Goal: Task Accomplishment & Management: Complete application form

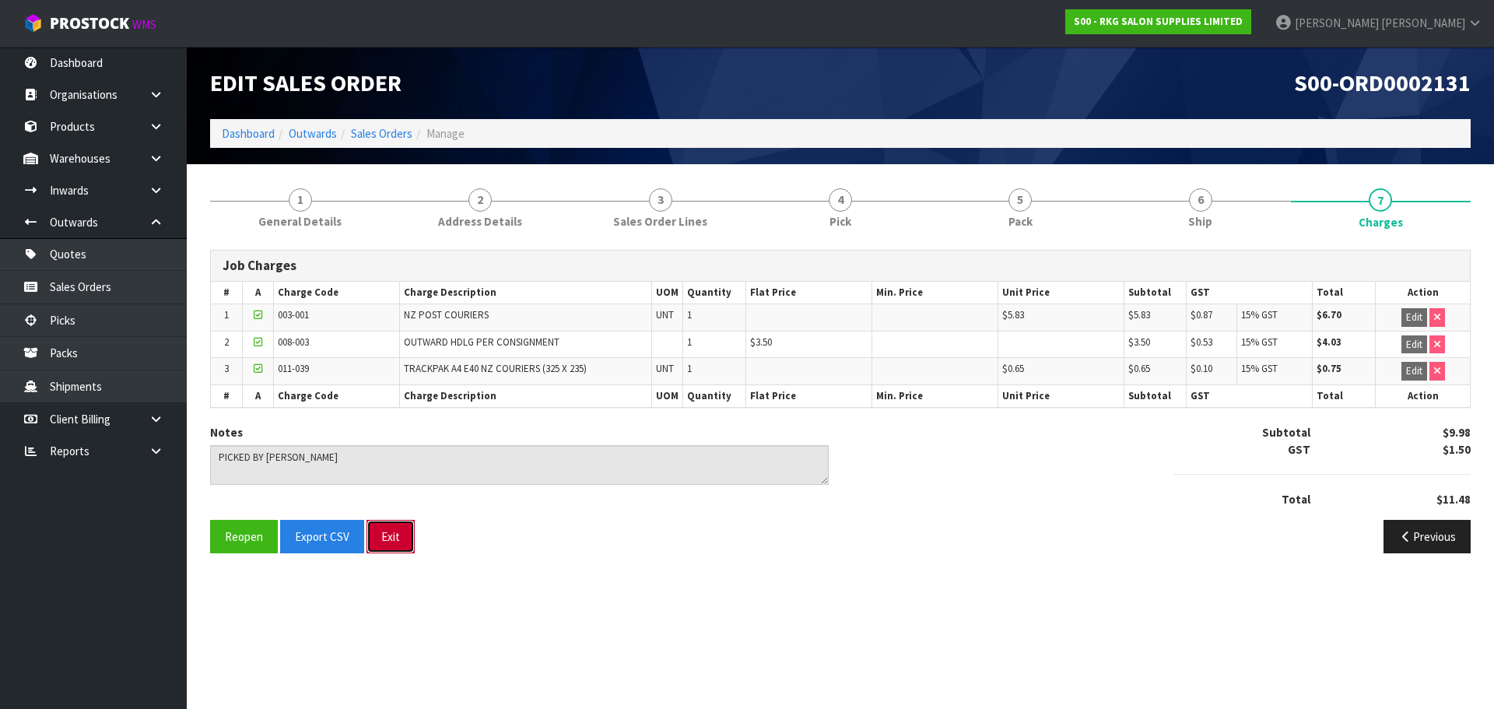
click at [391, 537] on button "Exit" at bounding box center [390, 536] width 48 height 33
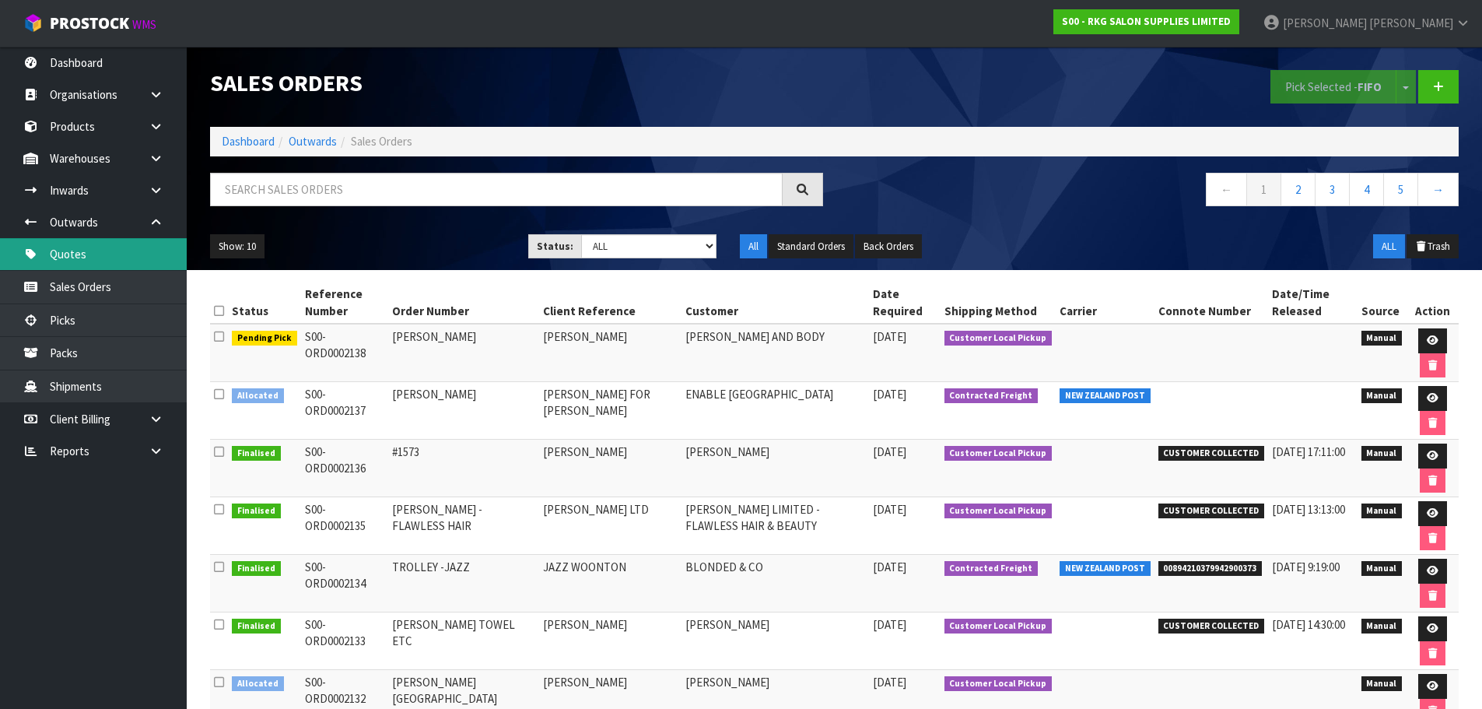
click at [75, 249] on link "Quotes" at bounding box center [93, 254] width 187 height 32
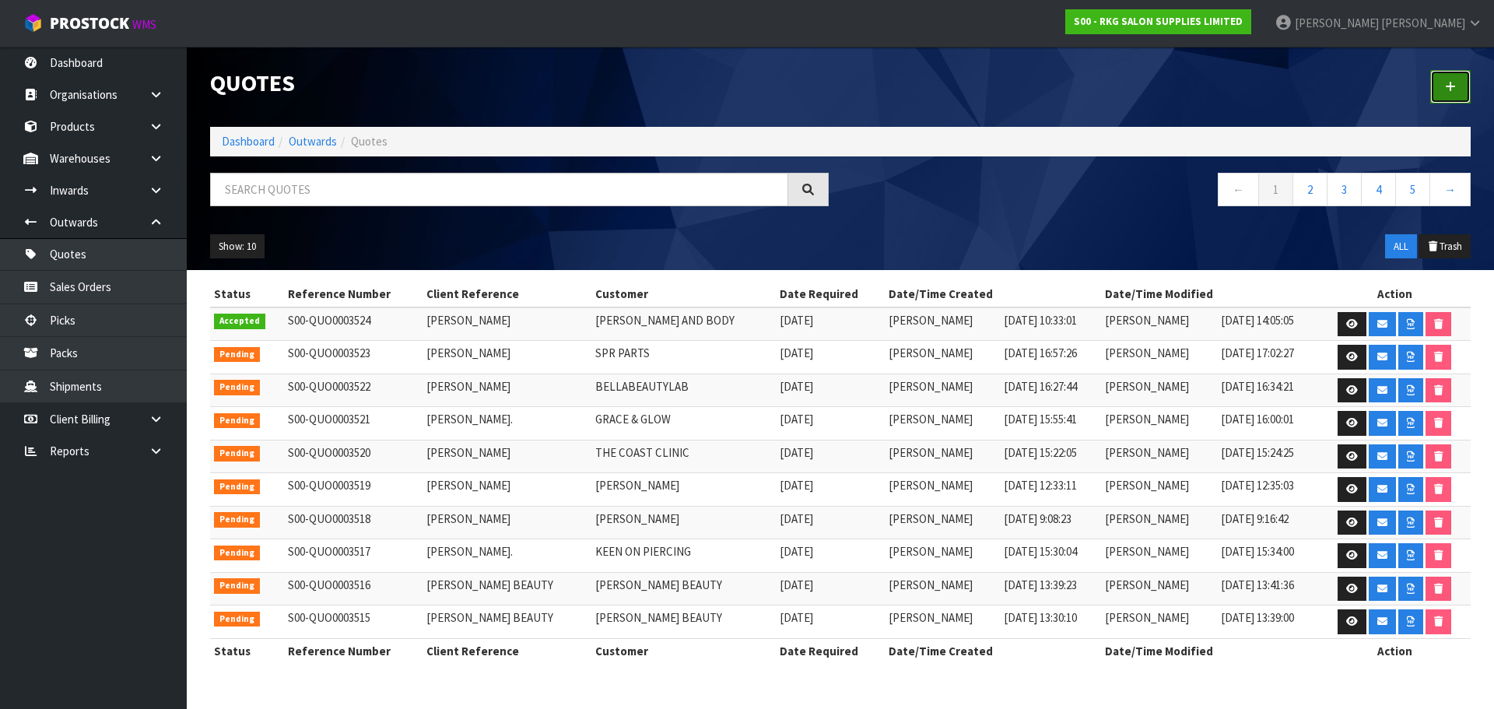
click at [1452, 84] on icon at bounding box center [1450, 87] width 11 height 12
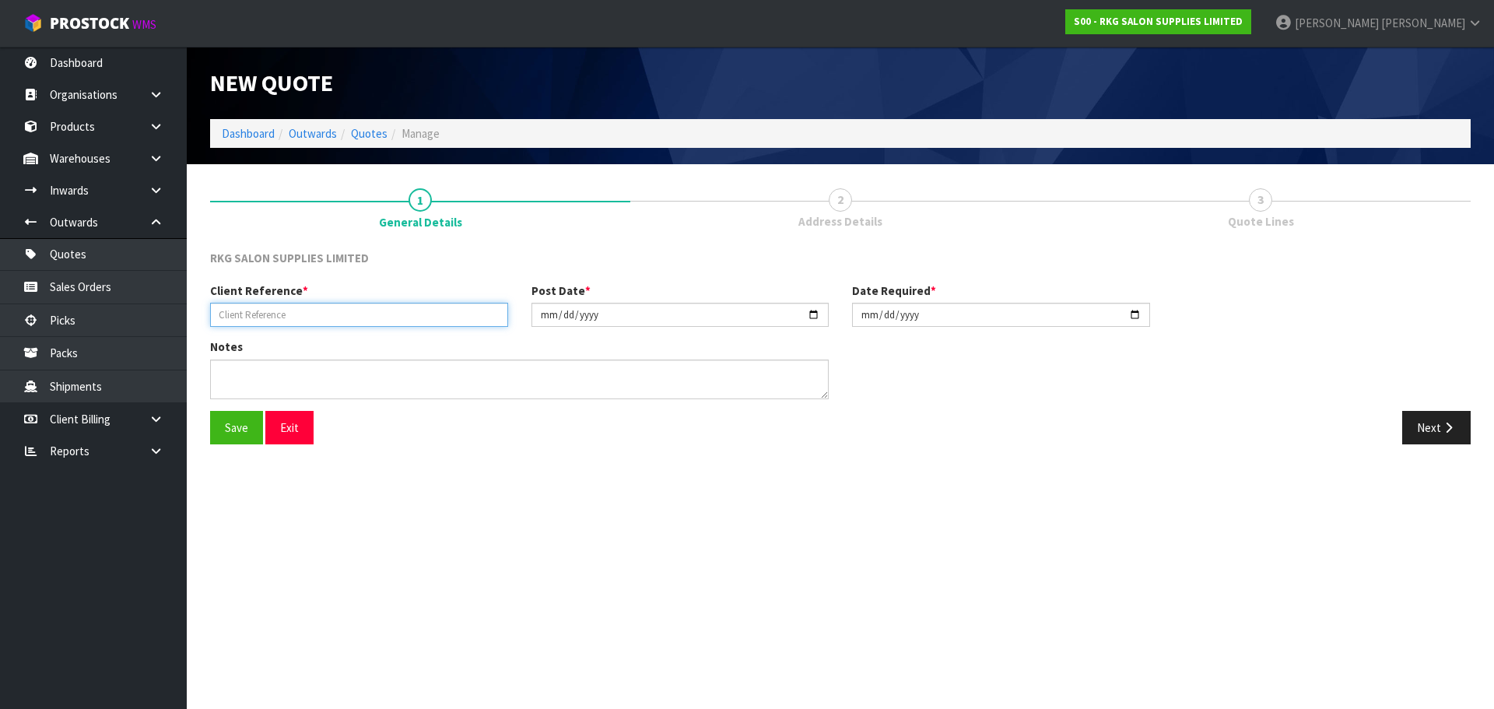
click at [327, 320] on input "text" at bounding box center [359, 315] width 298 height 24
type input "[PERSON_NAME]"
click at [242, 419] on button "Save" at bounding box center [236, 427] width 53 height 33
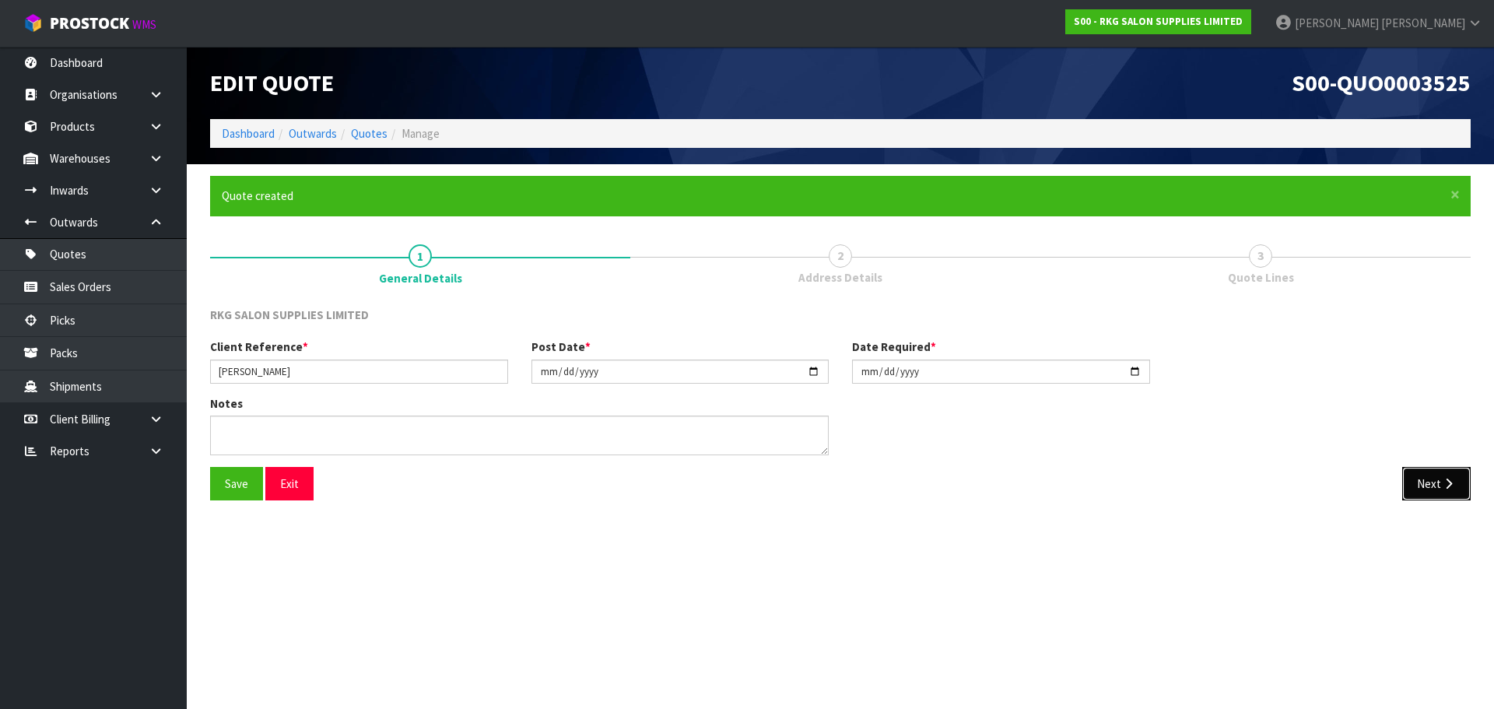
click at [1432, 489] on button "Next" at bounding box center [1436, 483] width 68 height 33
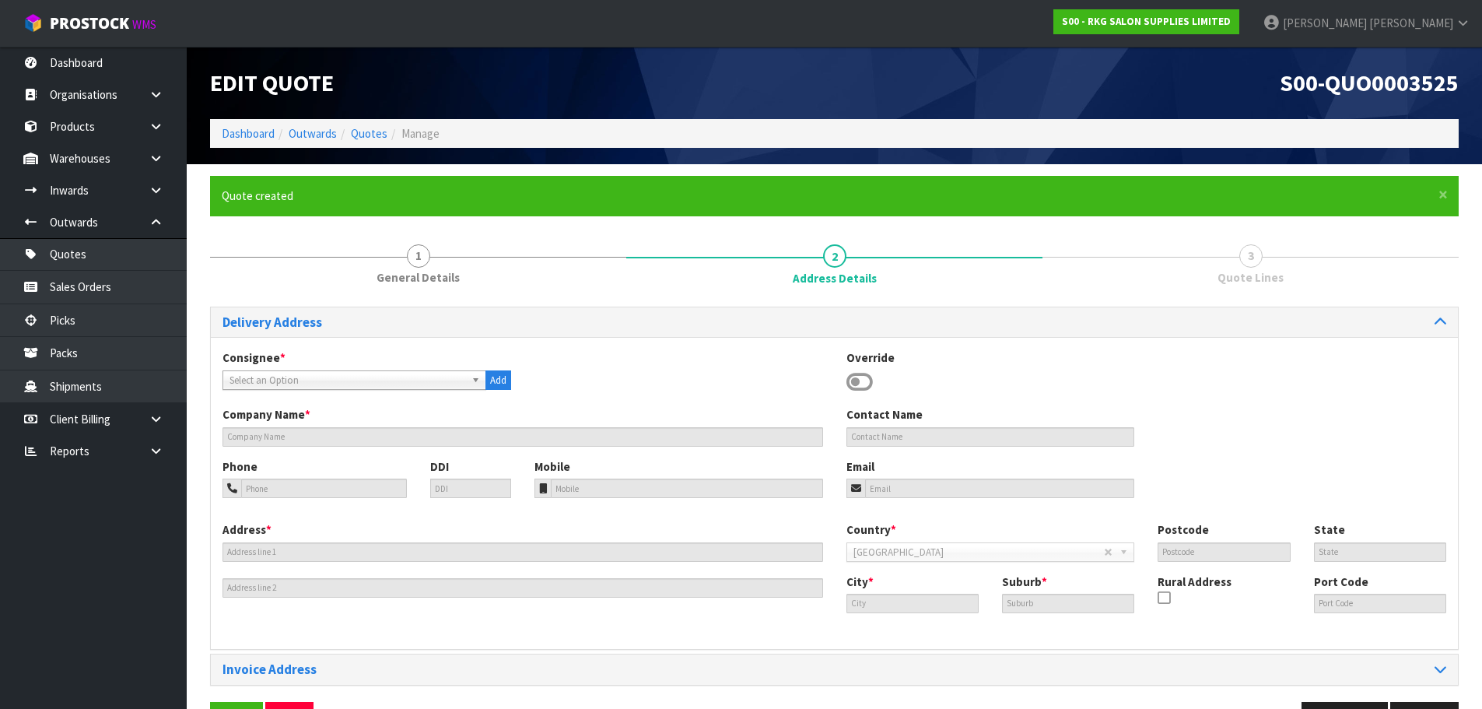
click at [862, 381] on icon at bounding box center [859, 381] width 26 height 23
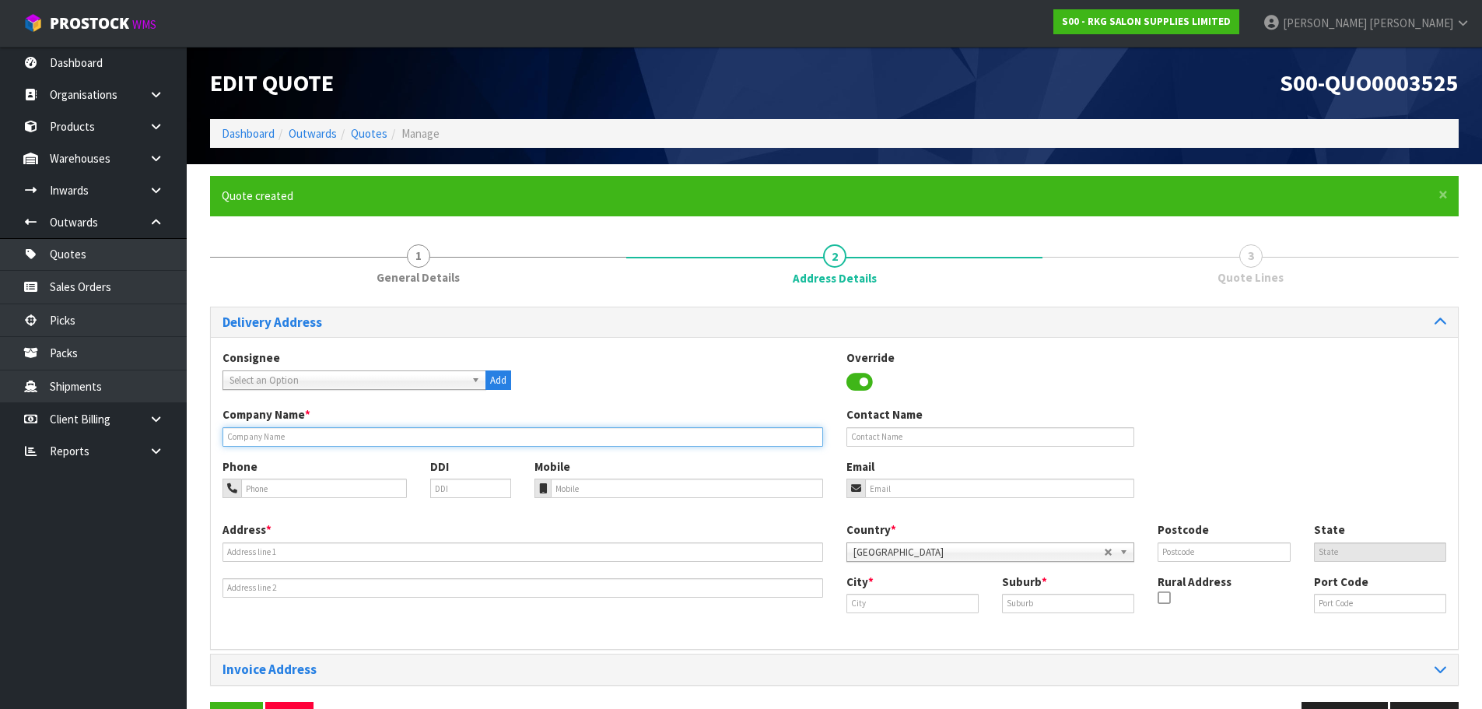
click at [358, 440] on input "text" at bounding box center [522, 436] width 601 height 19
type input "[PERSON_NAME]"
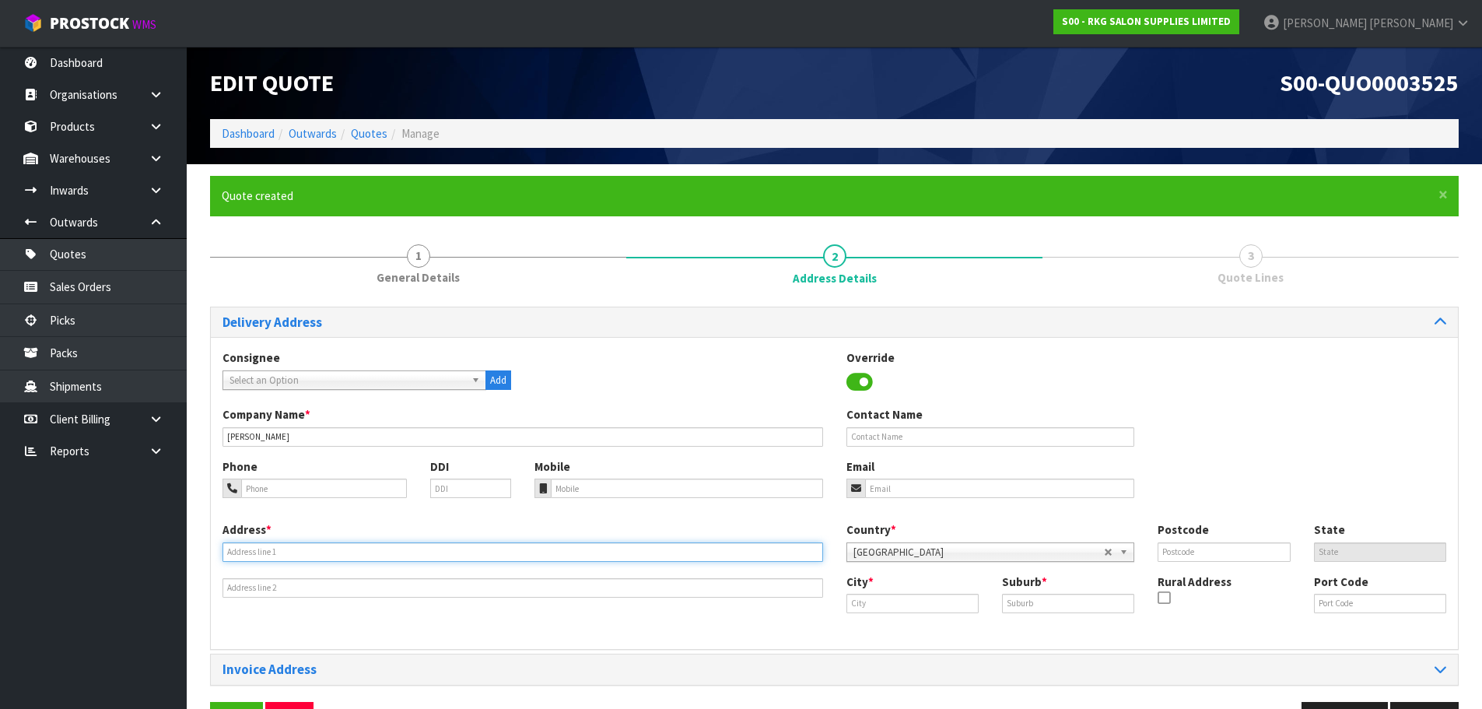
click at [264, 547] on input "text" at bounding box center [522, 551] width 601 height 19
drag, startPoint x: 314, startPoint y: 552, endPoint x: 204, endPoint y: 551, distance: 110.5
click at [204, 551] on div "× Close Quote created 1 General Details 2 Address Details 3 Quote Lines Deliver…" at bounding box center [834, 461] width 1272 height 571
type input "[STREET_ADDRESS]"
click at [877, 601] on input "text" at bounding box center [912, 603] width 132 height 19
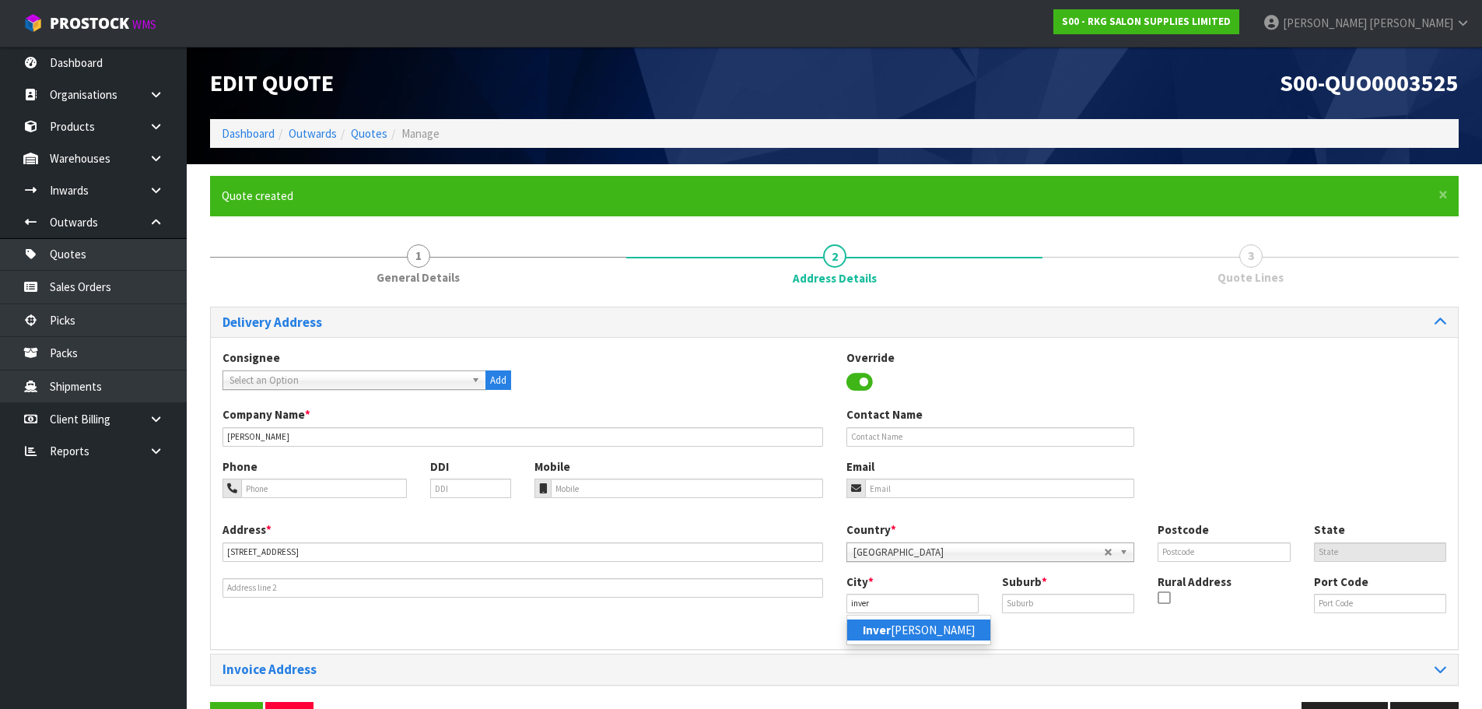
click at [893, 629] on link "Inver [PERSON_NAME]" at bounding box center [918, 629] width 143 height 21
type input "Invercargill"
click at [1018, 600] on input "text" at bounding box center [1068, 603] width 132 height 19
type input "KEW"
click at [1207, 547] on input "text" at bounding box center [1223, 551] width 132 height 19
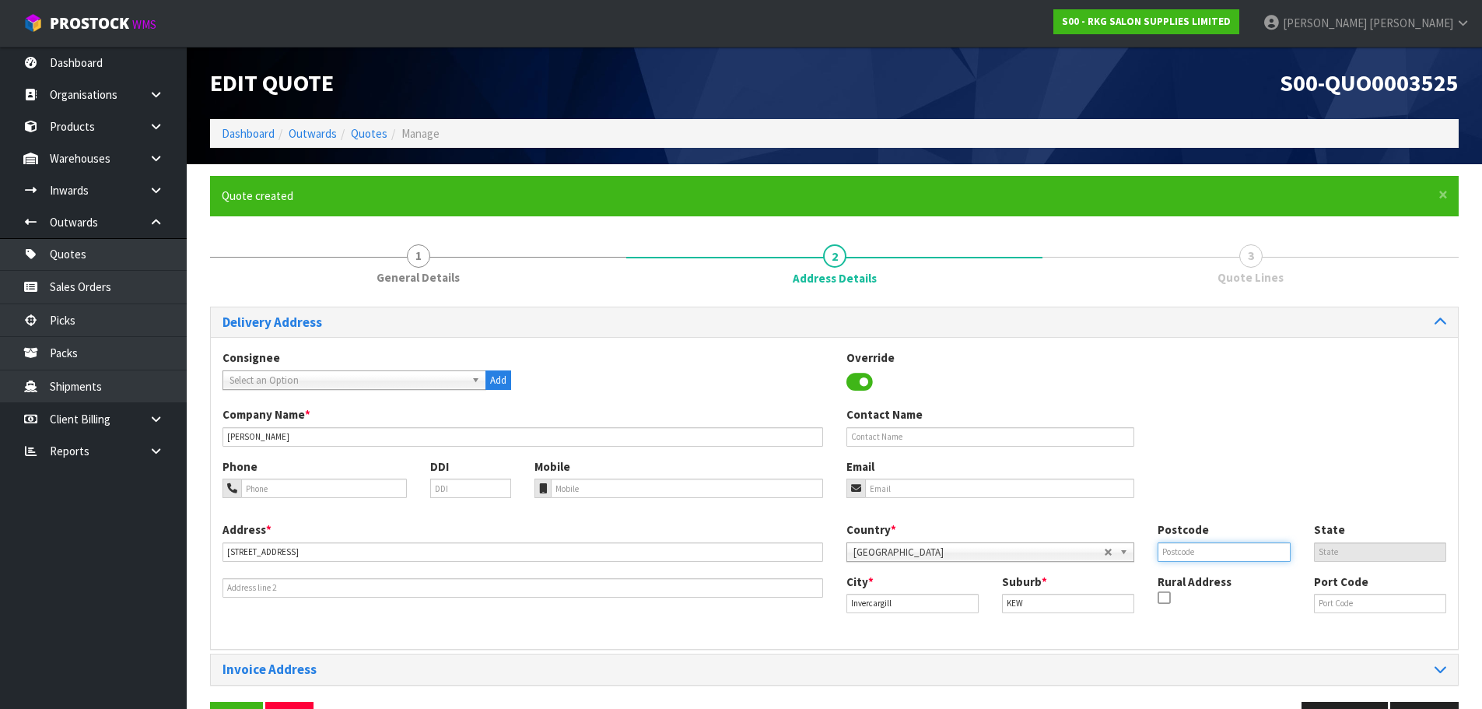
click at [1224, 555] on input "text" at bounding box center [1223, 551] width 132 height 19
type input "9812"
click at [937, 496] on input "email" at bounding box center [1000, 487] width 270 height 19
click at [876, 437] on input "text" at bounding box center [990, 436] width 289 height 19
click at [882, 487] on input "email" at bounding box center [1000, 487] width 270 height 19
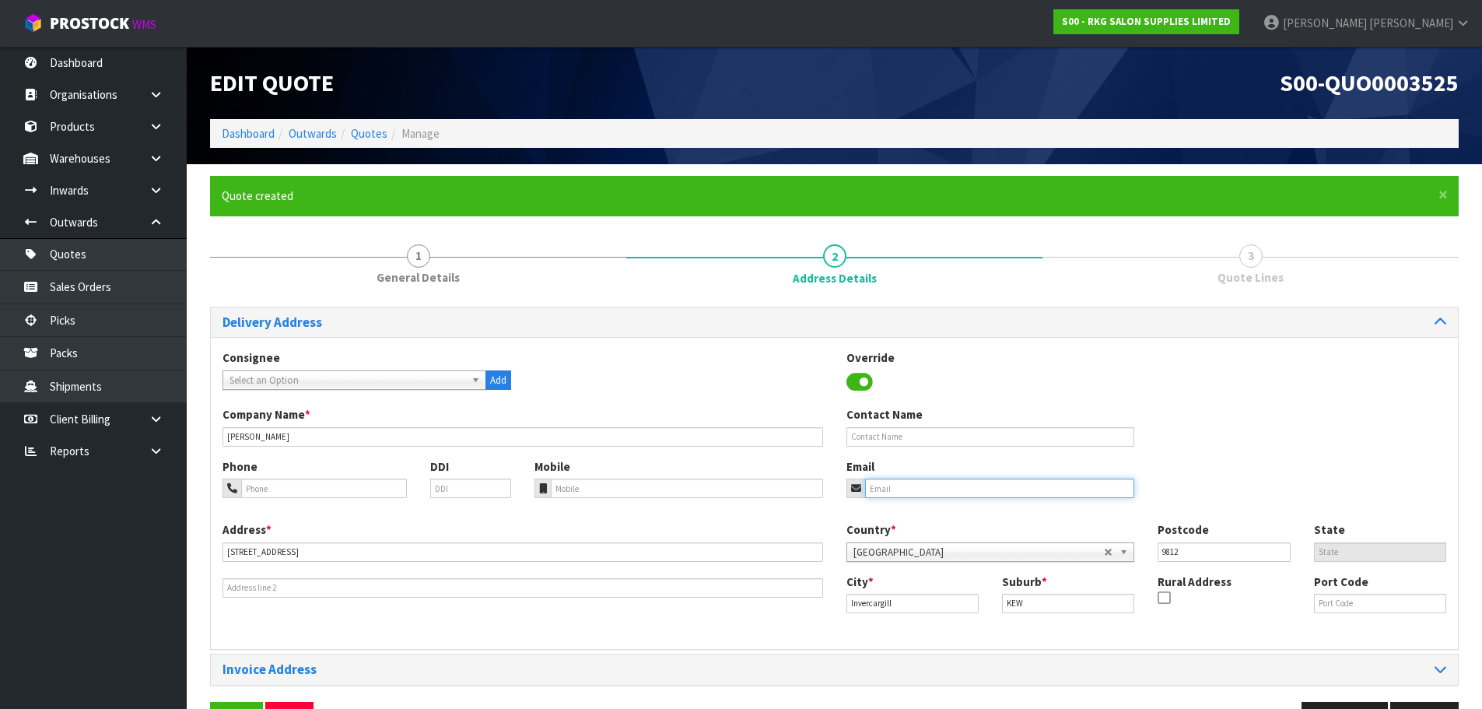
paste input "[EMAIL_ADDRESS][DOMAIN_NAME]"
type input "[EMAIL_ADDRESS][DOMAIN_NAME]"
click at [324, 488] on input "tel" at bounding box center [324, 487] width 166 height 19
click at [432, 615] on div "Address * [STREET_ADDRESS] Country * [GEOGRAPHIC_DATA] [GEOGRAPHIC_DATA] [GEOGR…" at bounding box center [834, 579] width 1247 height 116
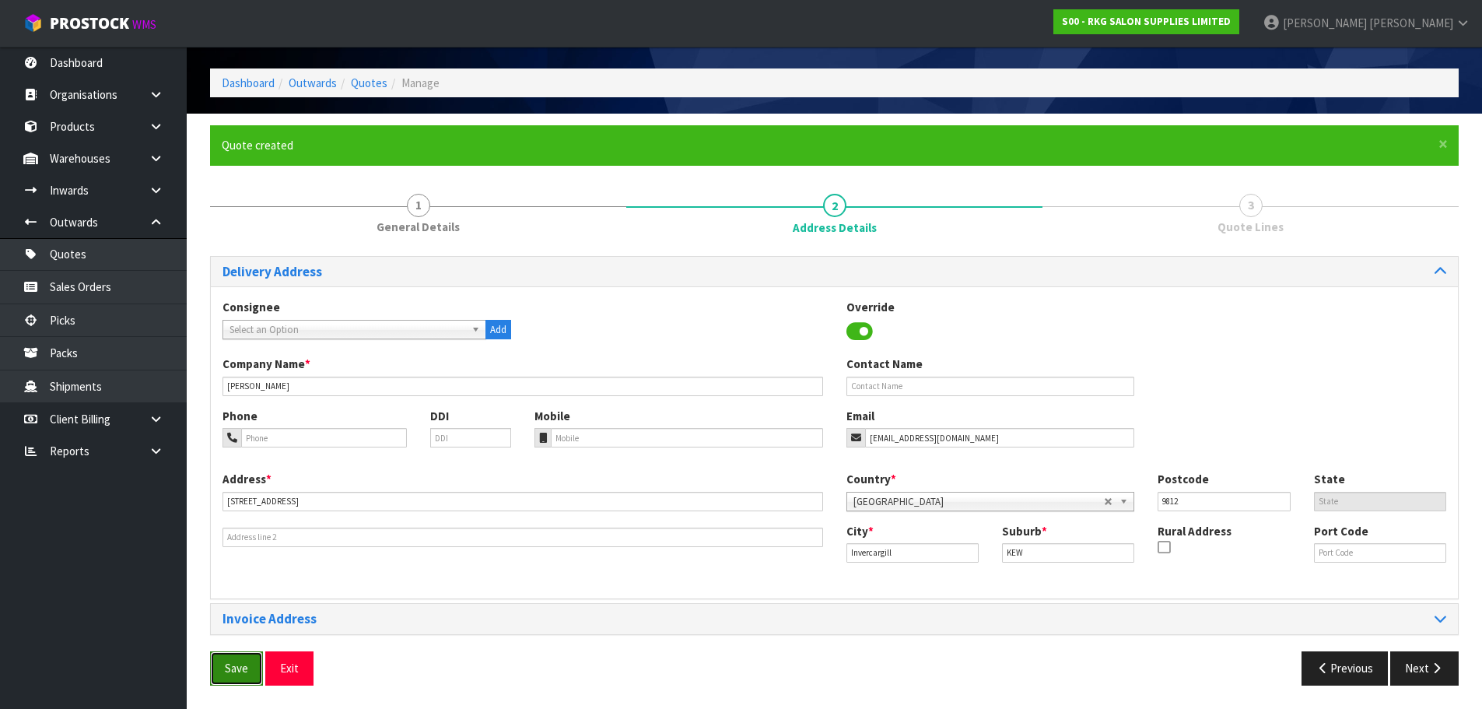
click at [232, 666] on button "Save" at bounding box center [236, 667] width 53 height 33
click at [238, 664] on button "Save" at bounding box center [236, 667] width 53 height 33
drag, startPoint x: 1420, startPoint y: 670, endPoint x: 1413, endPoint y: 671, distance: 7.8
click at [1420, 670] on button "Next" at bounding box center [1424, 667] width 68 height 33
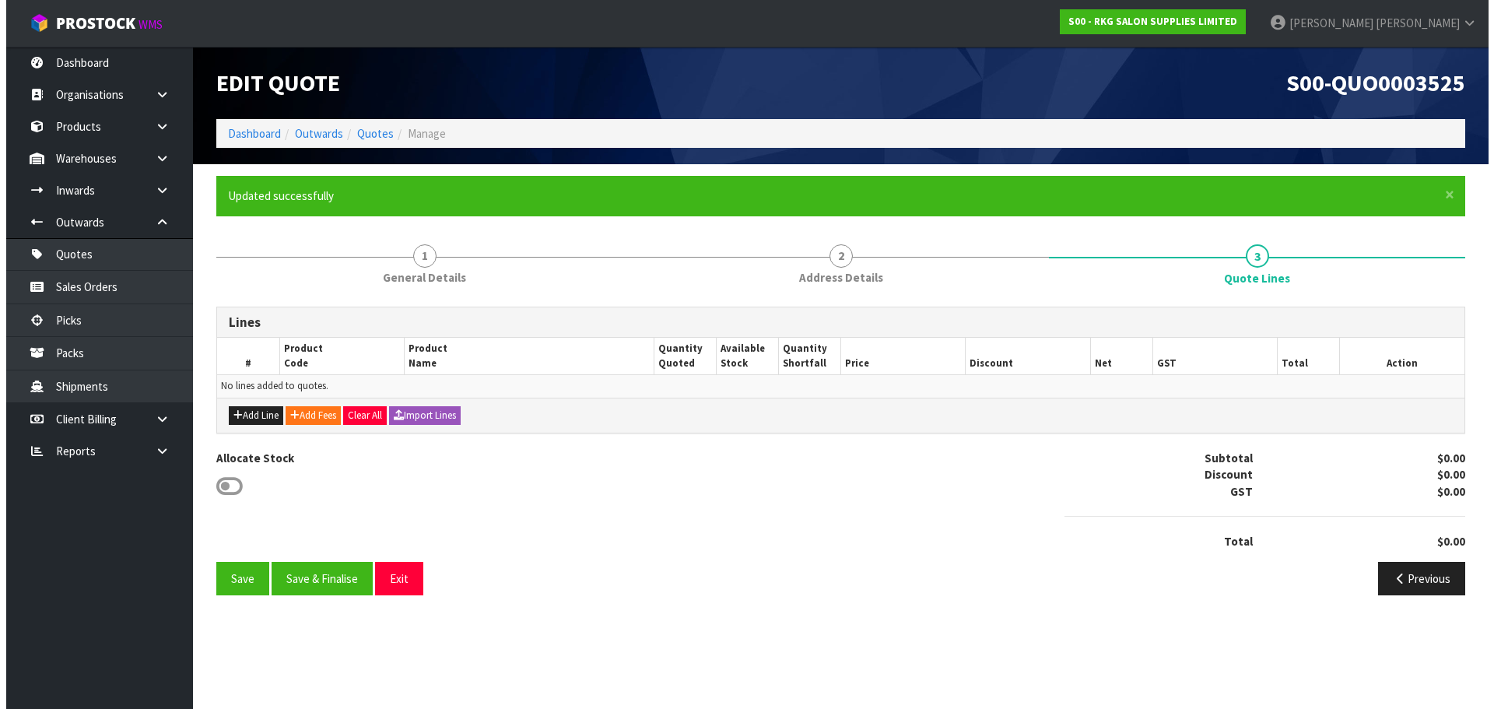
scroll to position [0, 0]
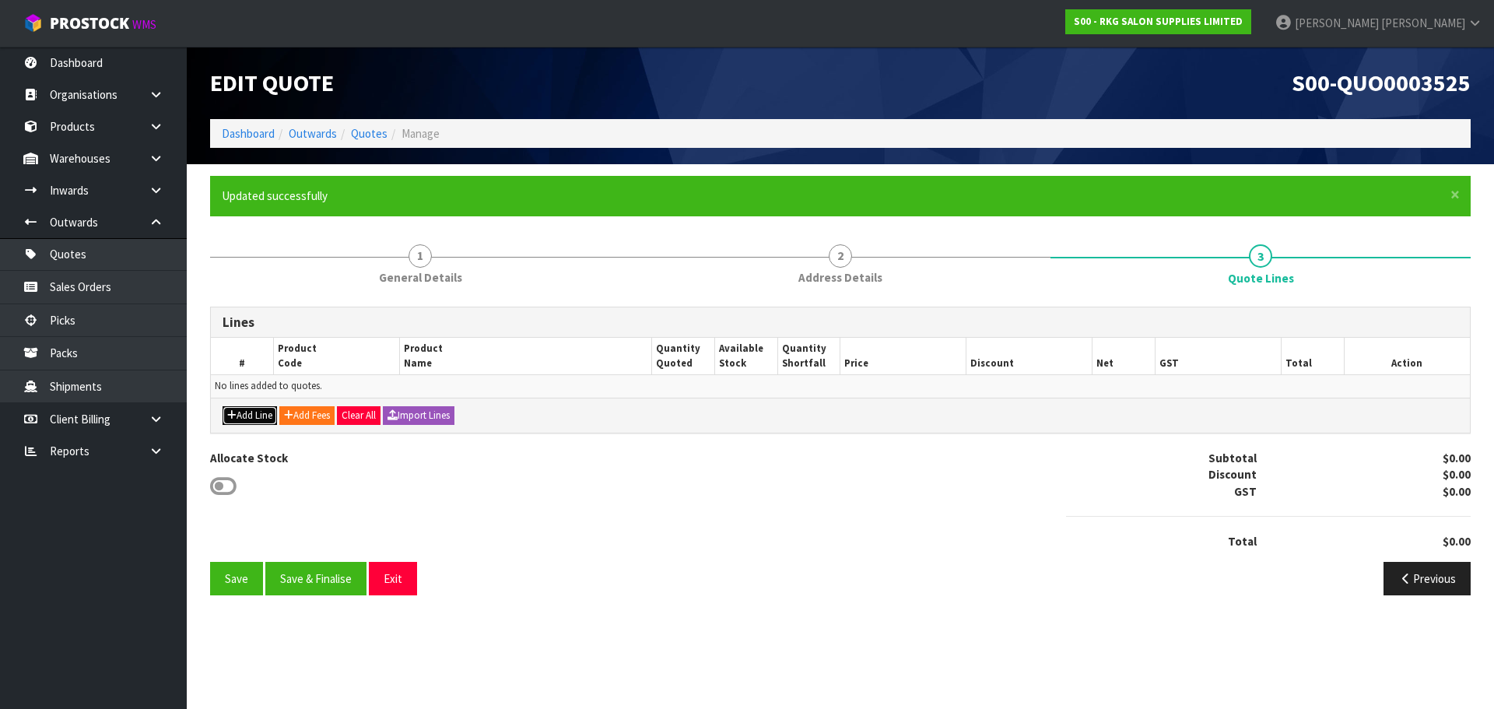
click at [246, 415] on button "Add Line" at bounding box center [249, 415] width 54 height 19
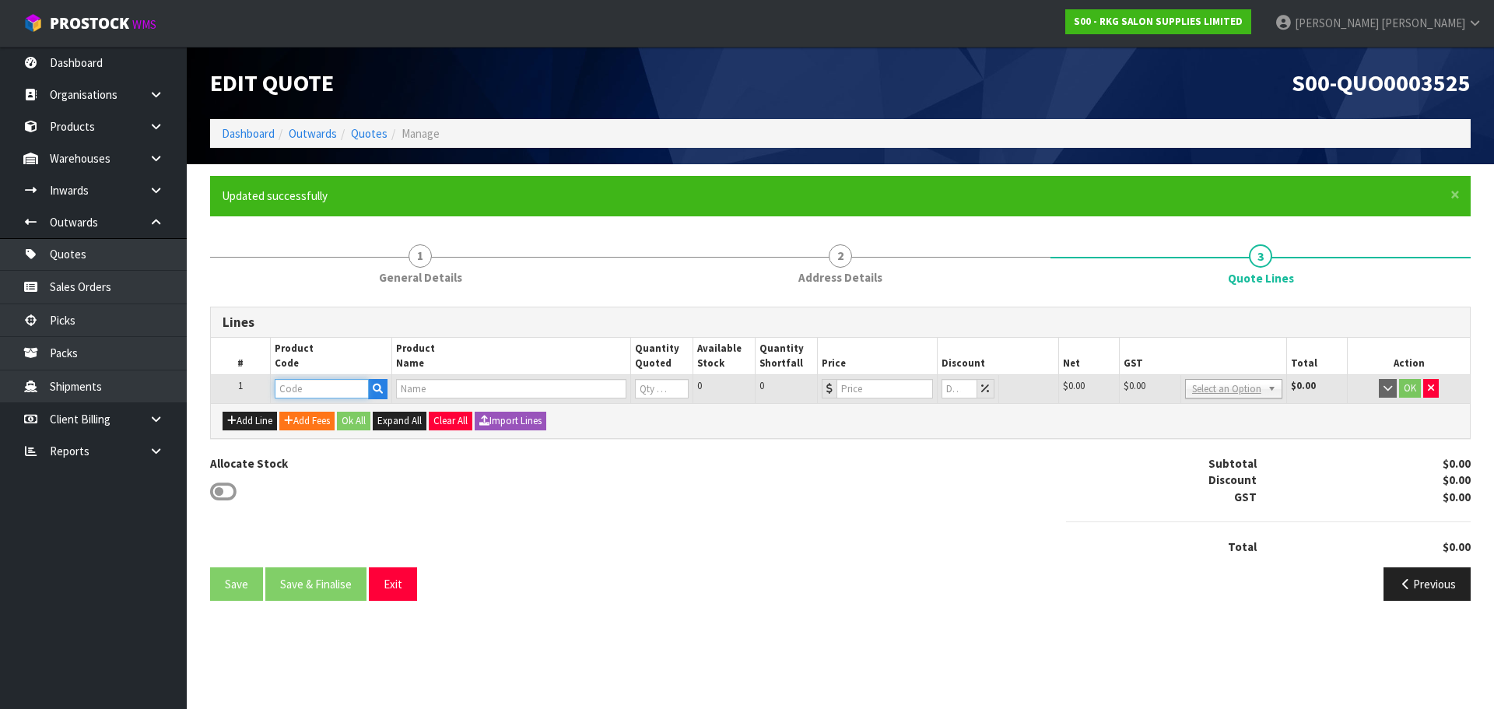
click at [283, 388] on input "text" at bounding box center [321, 388] width 93 height 19
type input "03060102"
click at [302, 412] on strong "03060102" at bounding box center [316, 415] width 50 height 15
type input "03060102/03080101"
type input "BRIGHT PORTABLE BASIN"
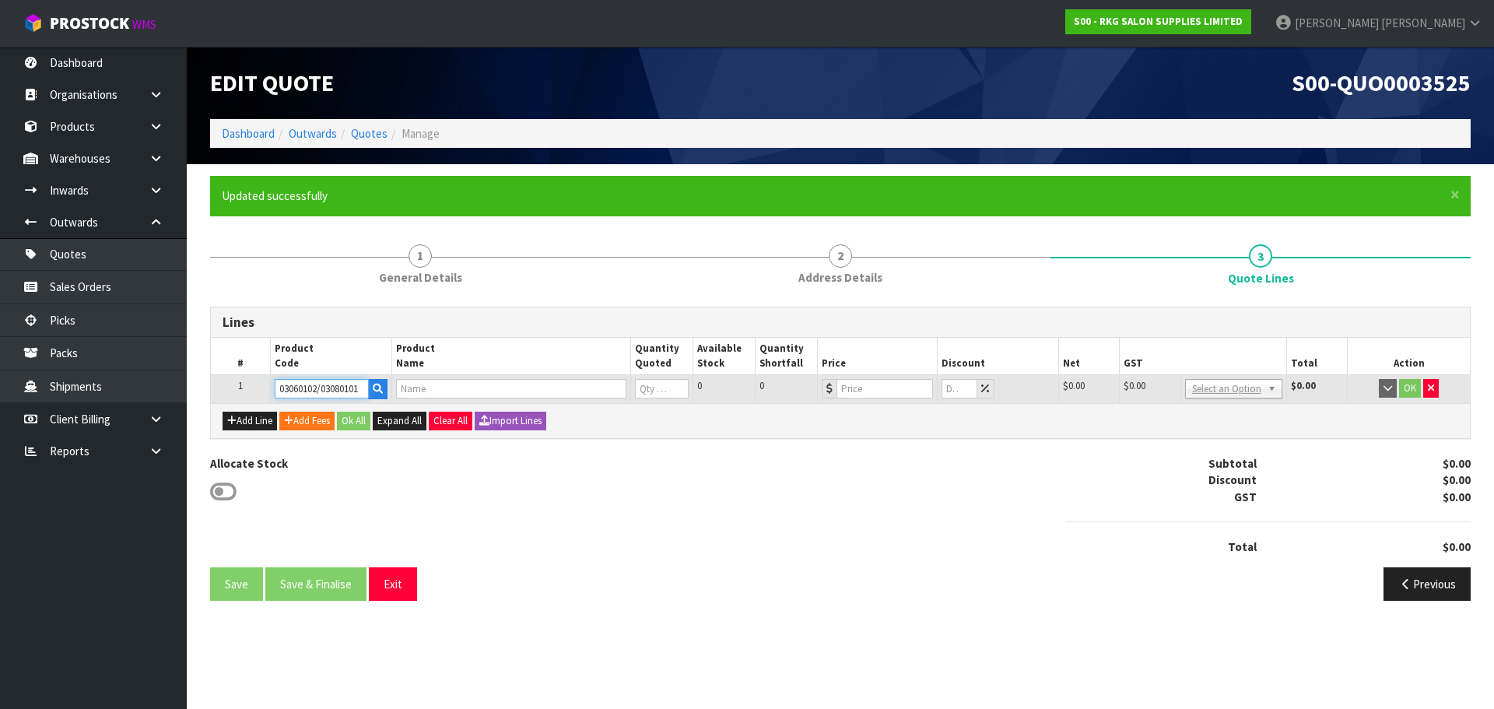
type input "0"
type input "129"
type input "0"
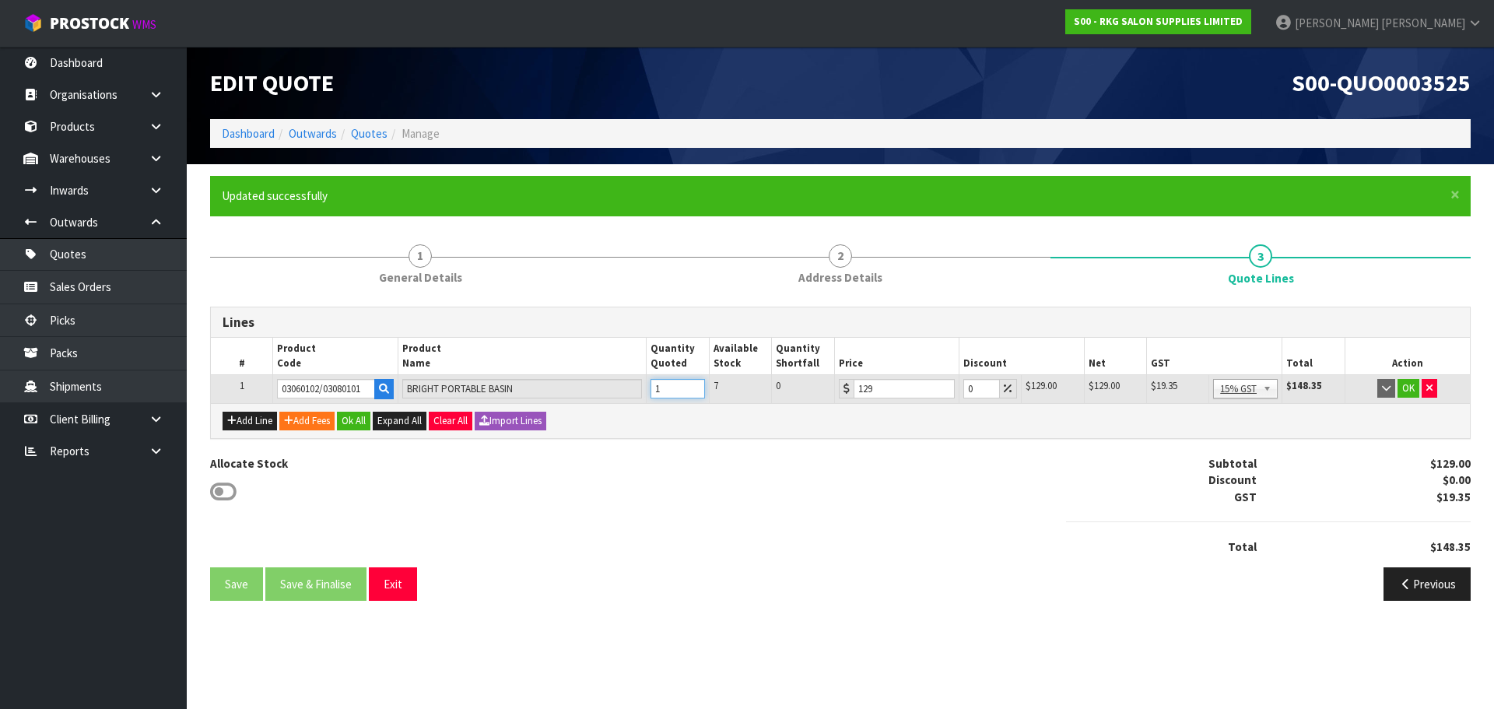
type input "1"
click at [692, 384] on input "1" at bounding box center [677, 388] width 54 height 19
click at [1412, 386] on button "OK" at bounding box center [1408, 388] width 22 height 19
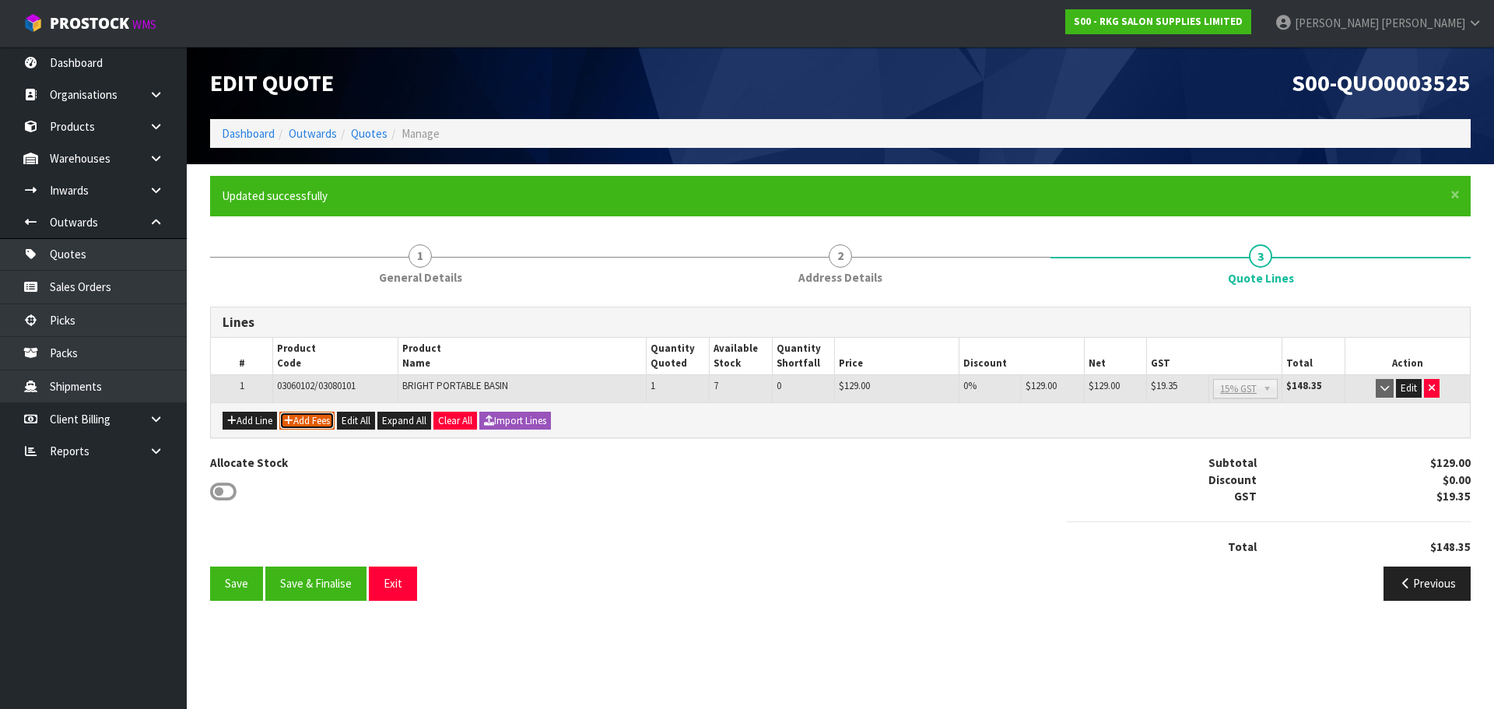
click at [314, 417] on button "Add Fees" at bounding box center [306, 420] width 55 height 19
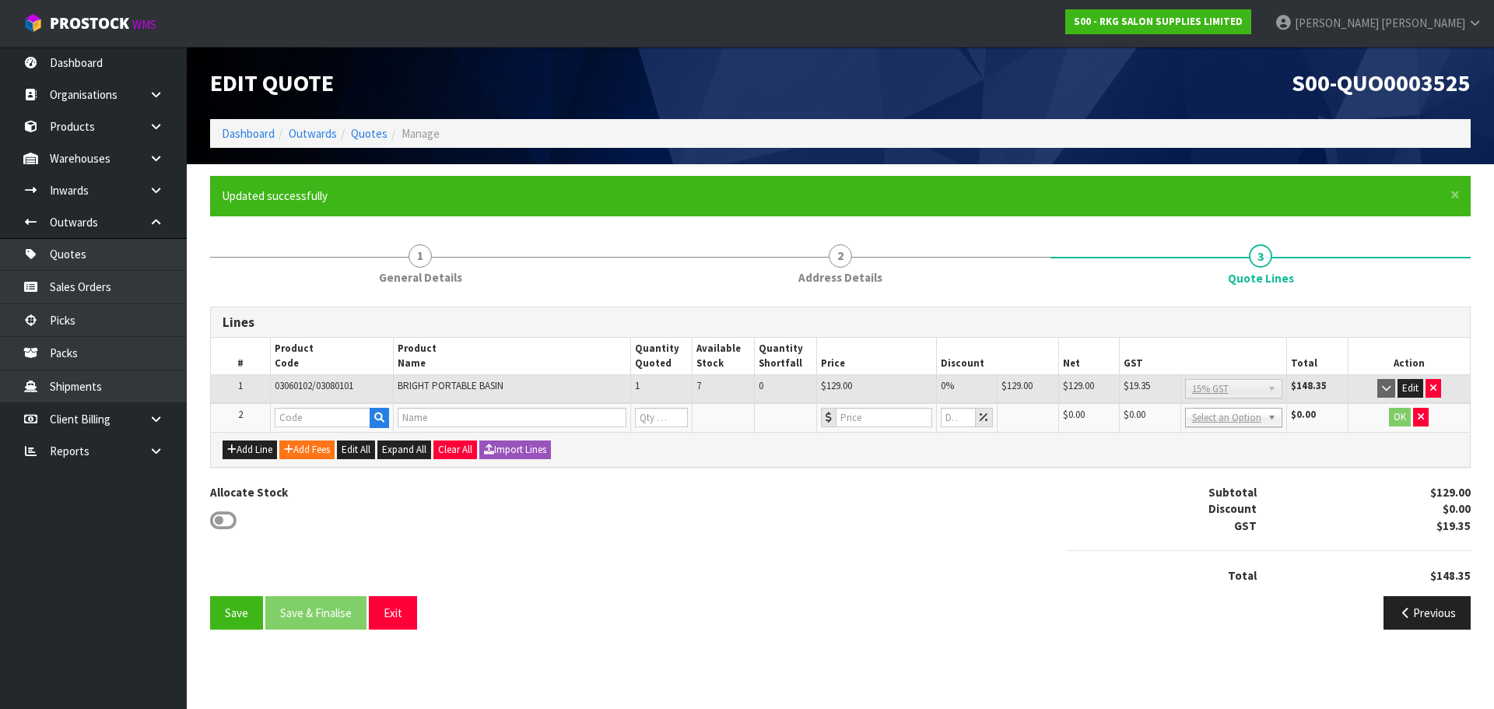
click at [309, 407] on td at bounding box center [331, 417] width 123 height 29
click at [305, 418] on input "text" at bounding box center [323, 417] width 96 height 19
type input "FRE"
click at [308, 443] on strong "FRE" at bounding box center [300, 443] width 19 height 15
type input "FREIGHT"
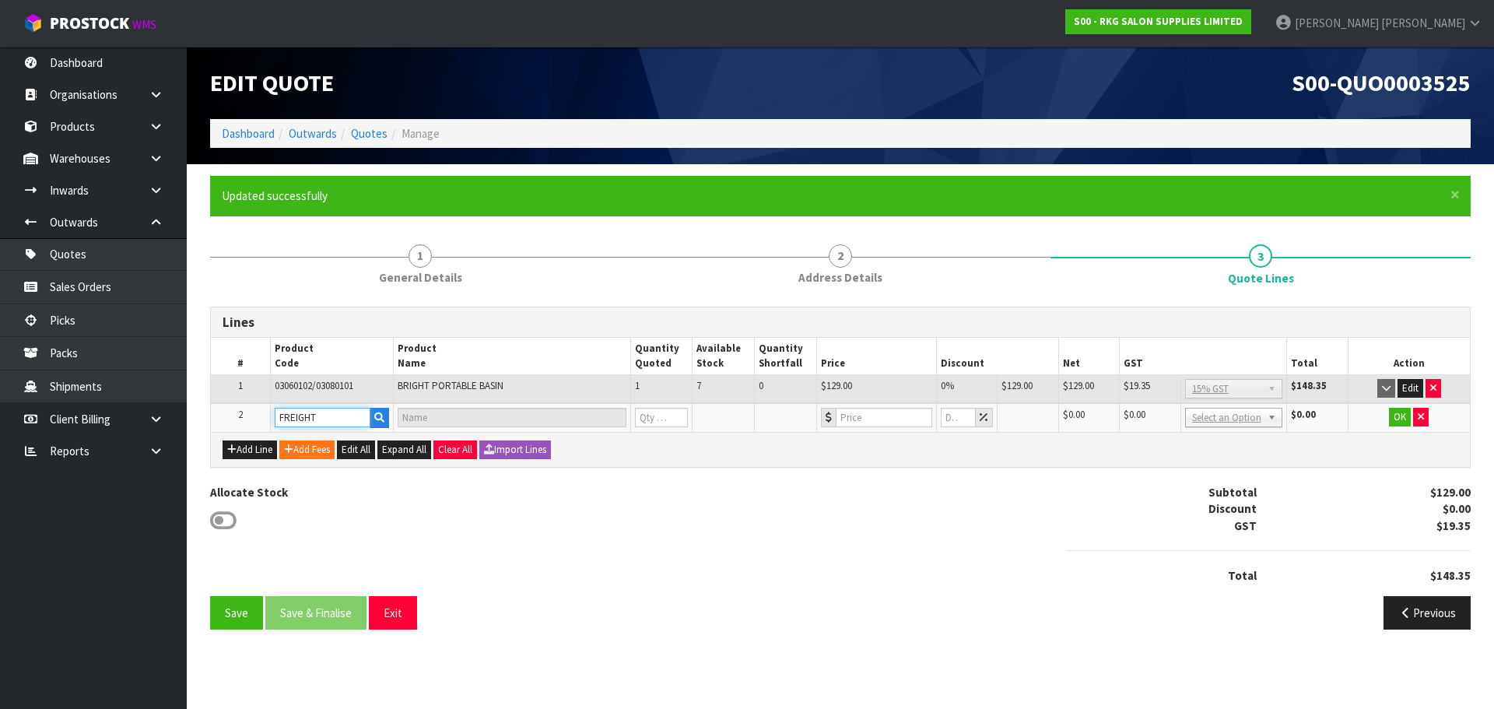
type input "FREIGHT FEE"
type input "1"
type input "0"
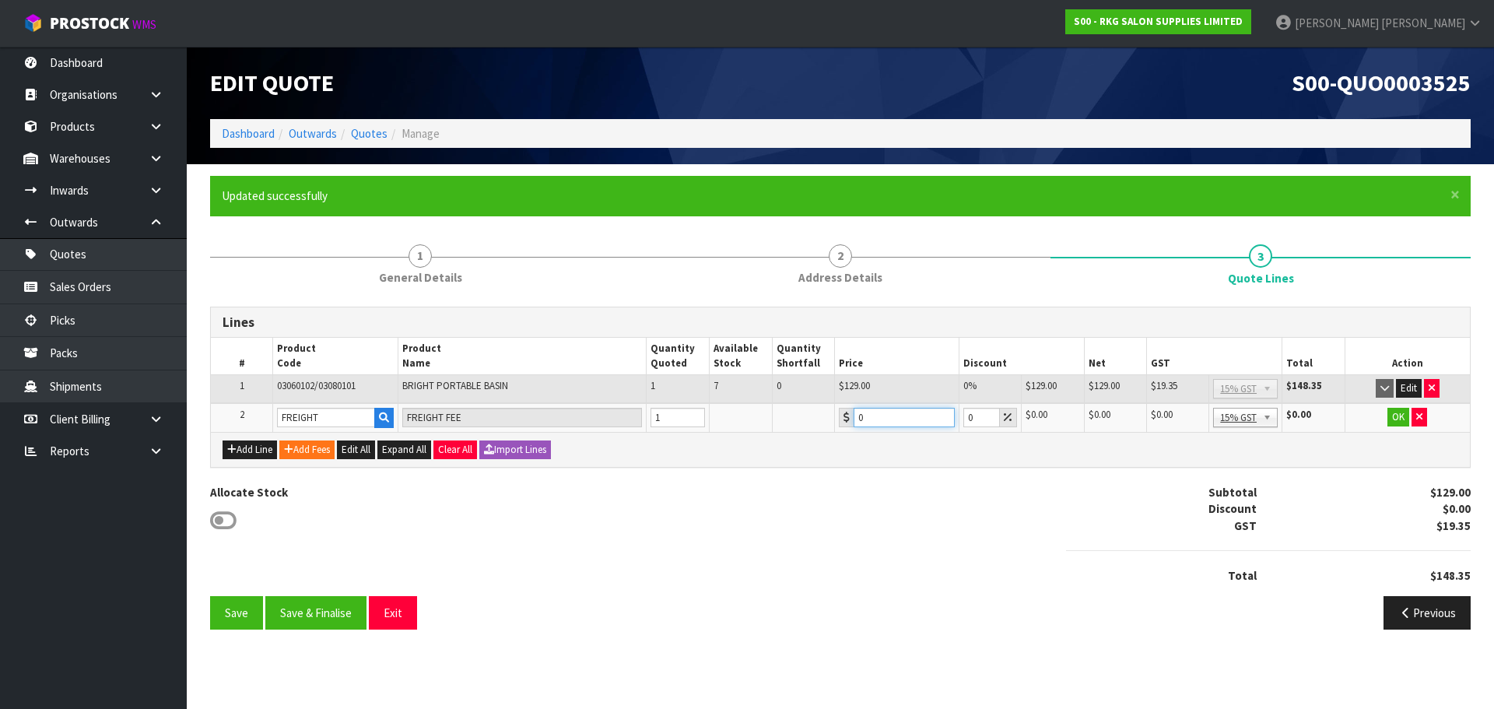
drag, startPoint x: 881, startPoint y: 420, endPoint x: 853, endPoint y: 420, distance: 28.8
click at [853, 420] on input "0" at bounding box center [903, 417] width 101 height 19
drag, startPoint x: 881, startPoint y: 420, endPoint x: 855, endPoint y: 418, distance: 25.8
click at [855, 418] on input "50" at bounding box center [903, 417] width 101 height 19
drag, startPoint x: 888, startPoint y: 419, endPoint x: 852, endPoint y: 419, distance: 35.8
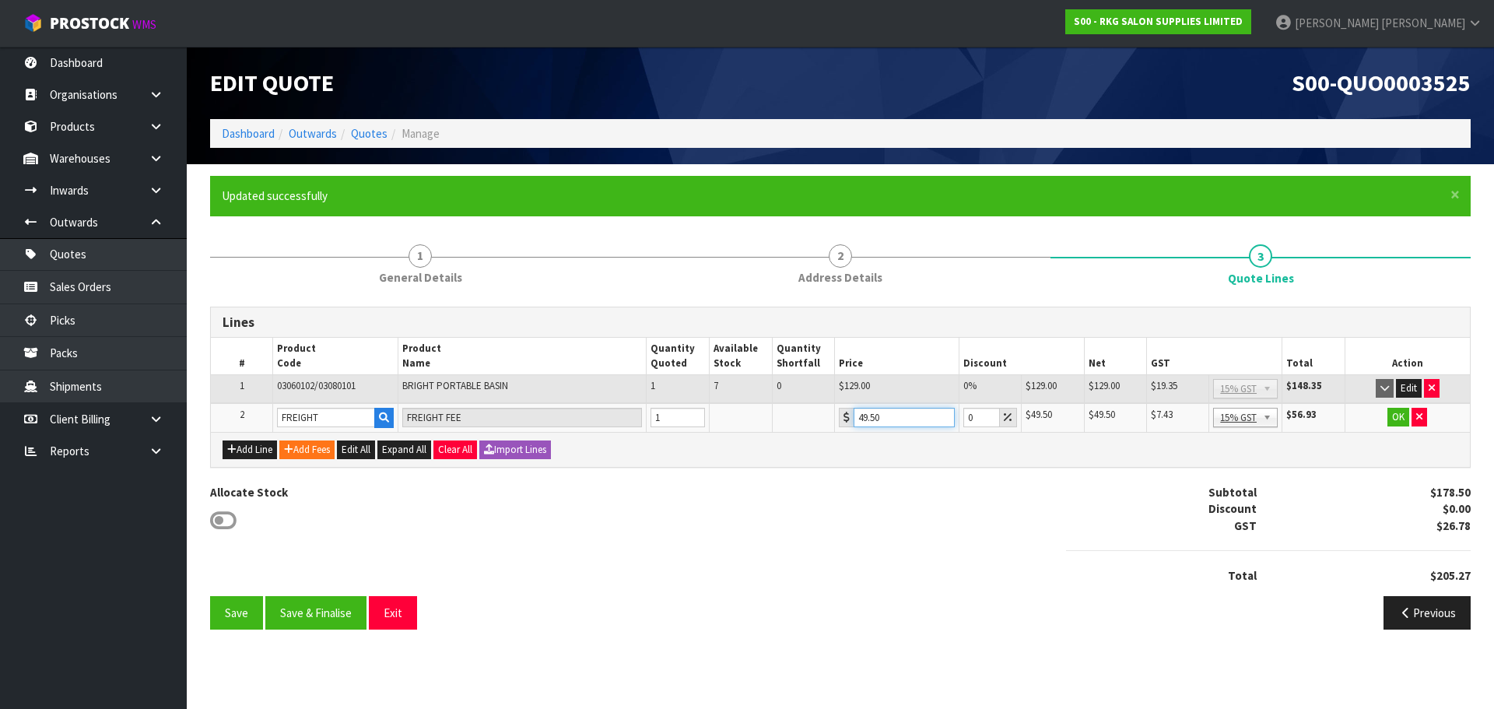
click at [852, 419] on div "49.50" at bounding box center [897, 417] width 116 height 19
drag, startPoint x: 891, startPoint y: 414, endPoint x: 860, endPoint y: 419, distance: 31.6
click at [860, 419] on input "50.45" at bounding box center [903, 417] width 101 height 19
type input "49.85"
click at [1393, 415] on button "OK" at bounding box center [1398, 417] width 22 height 19
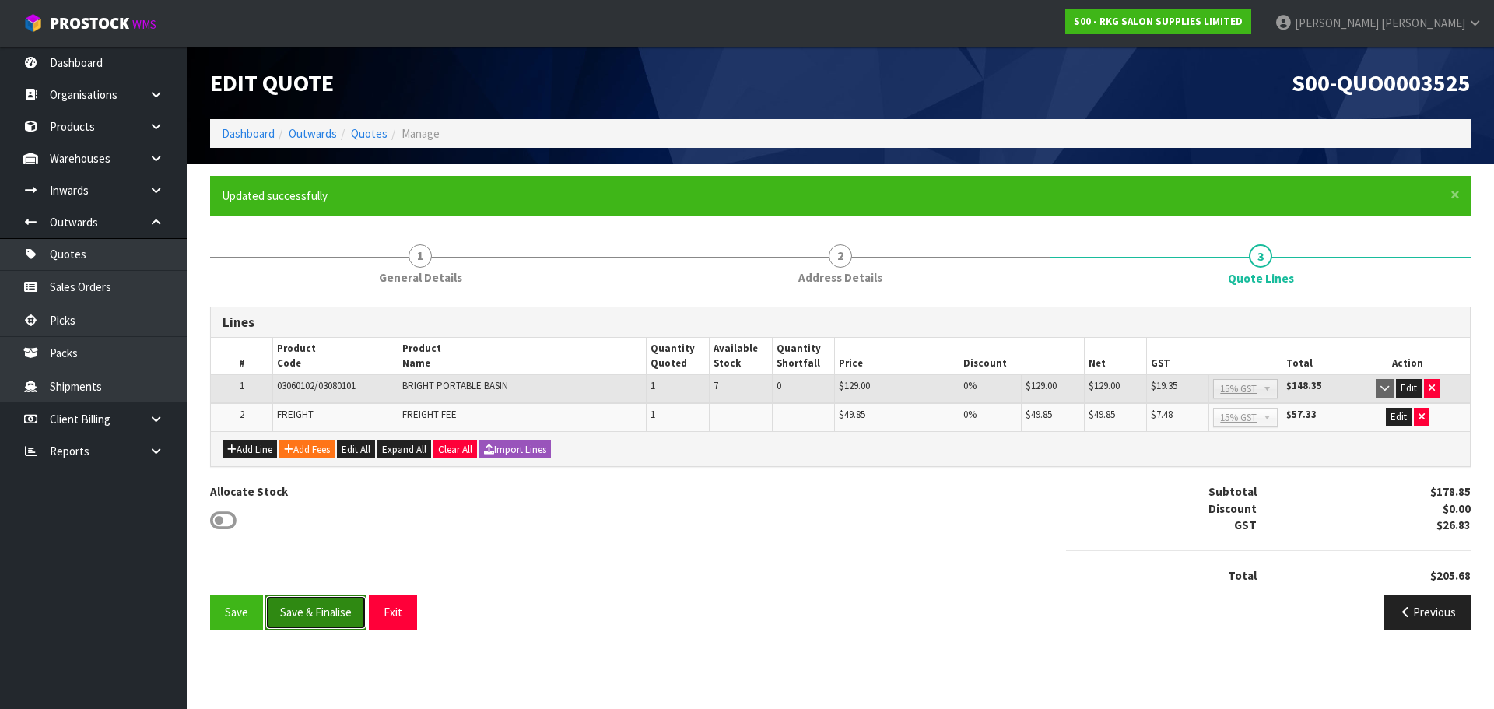
click at [309, 613] on button "Save & Finalise" at bounding box center [315, 611] width 101 height 33
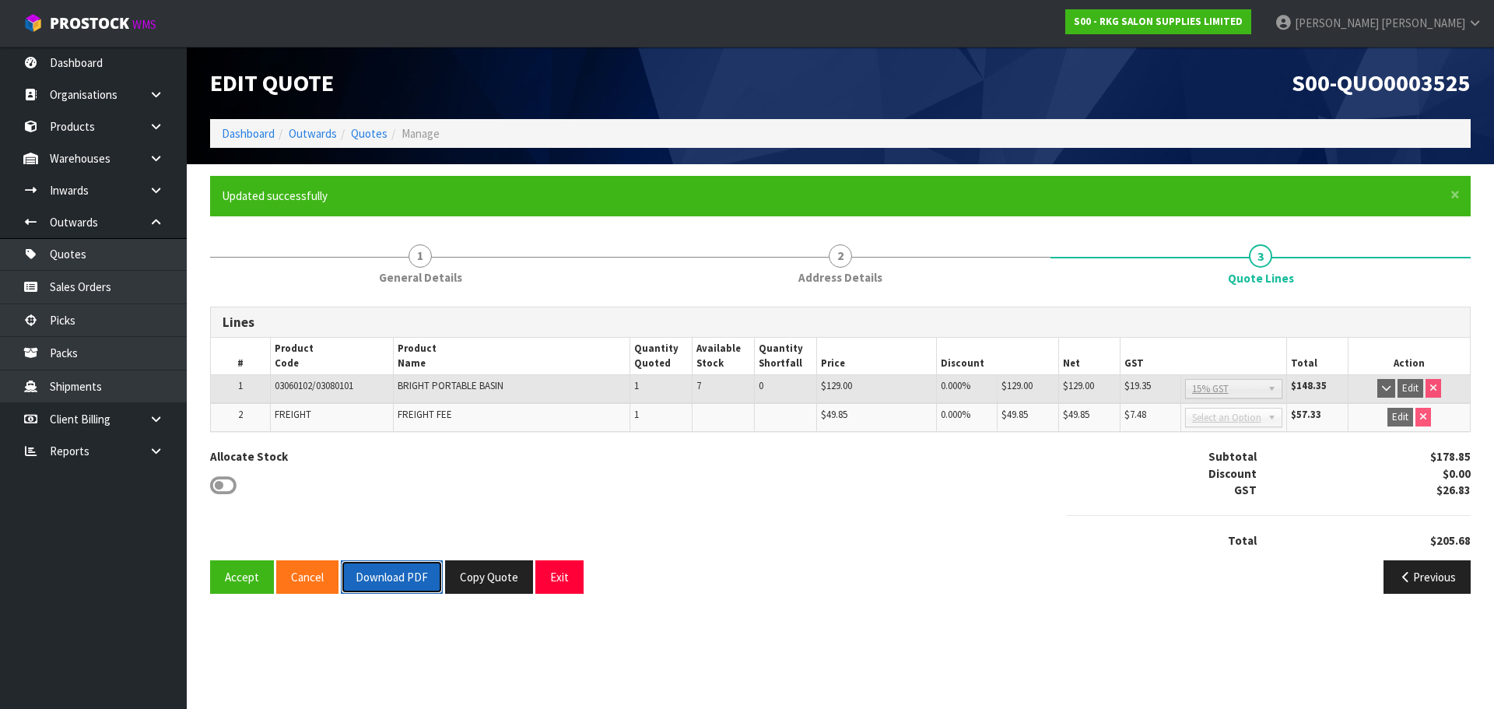
click at [392, 571] on button "Download PDF" at bounding box center [392, 576] width 102 height 33
click at [553, 572] on button "Exit" at bounding box center [559, 576] width 48 height 33
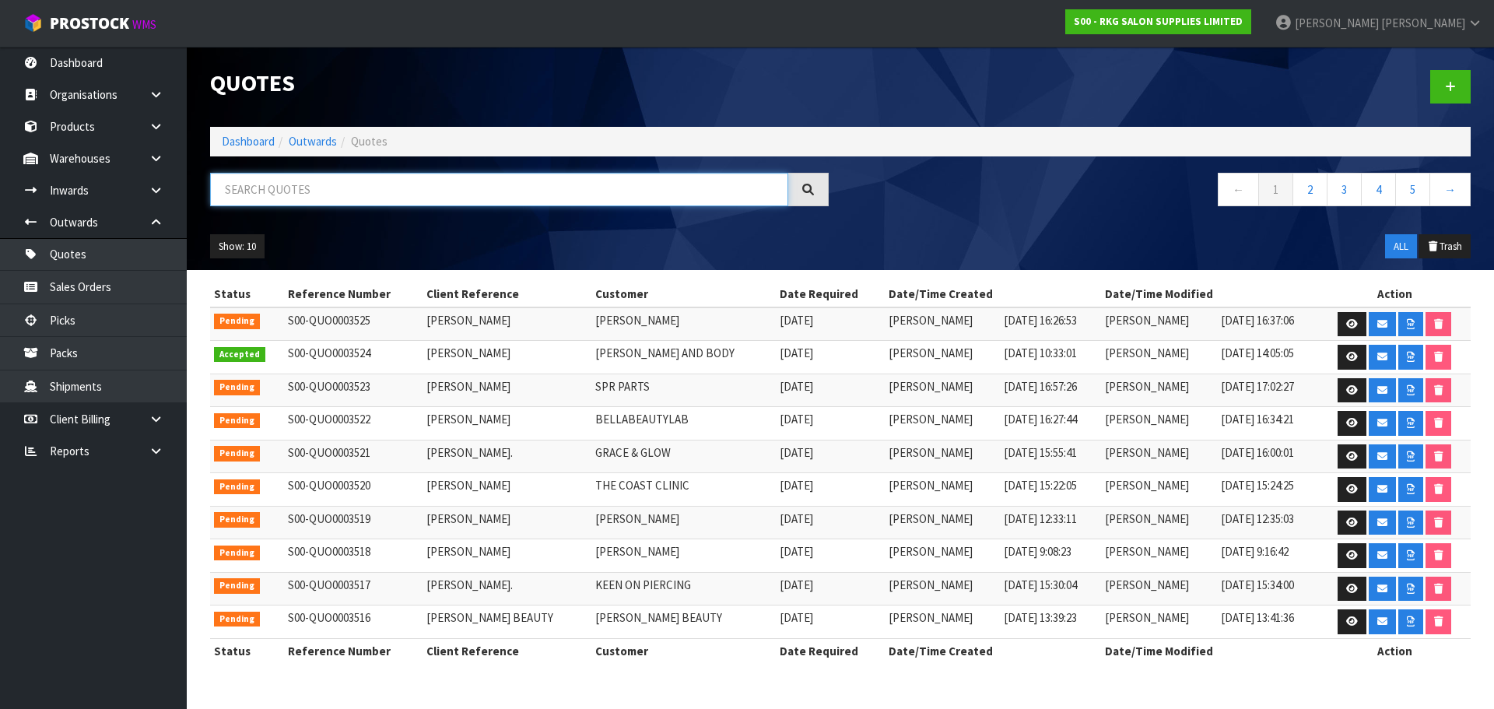
click at [289, 186] on input "text" at bounding box center [499, 189] width 578 height 33
